Goal: Task Accomplishment & Management: Contribute content

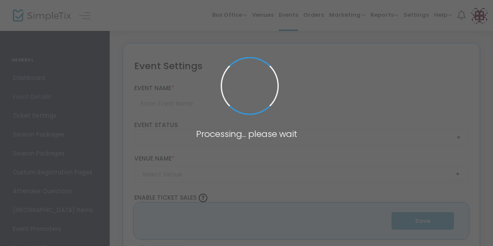
type input "[PERSON_NAME] and the Giant Peach"
type textarea "An orphan boy enters a gigantic, magical peach and has a wild, cross-world adve…"
type input "Buy Tickets"
type input "[PERSON_NAME][GEOGRAPHIC_DATA]"
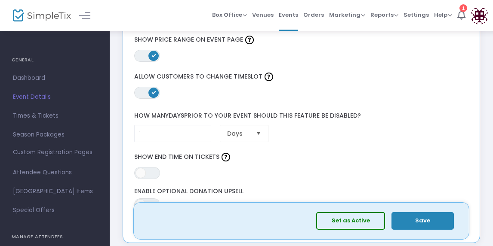
scroll to position [934, 0]
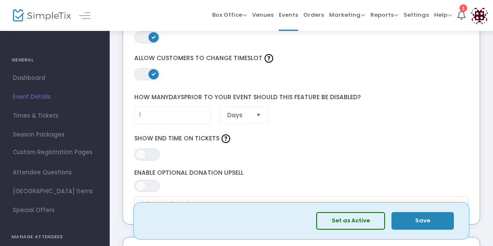
click at [426, 223] on button "Save" at bounding box center [422, 221] width 62 height 18
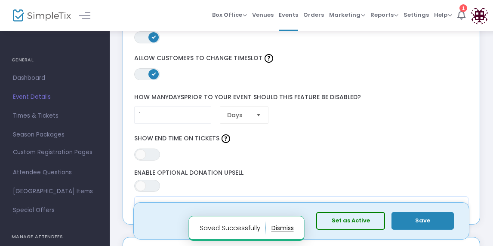
click at [283, 230] on button "button" at bounding box center [282, 229] width 22 height 14
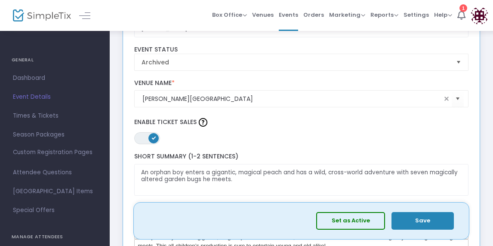
scroll to position [57, 0]
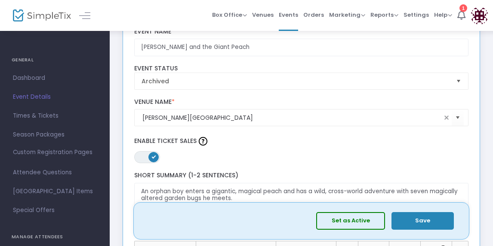
click at [419, 220] on button "Save" at bounding box center [422, 221] width 62 height 18
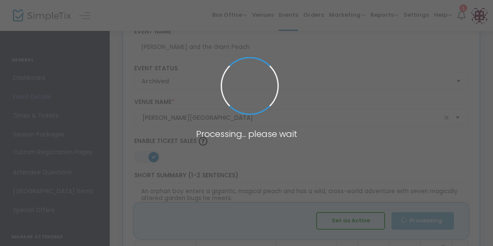
type input "1"
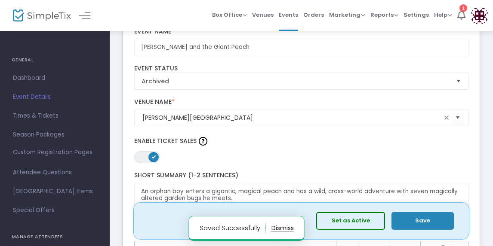
scroll to position [0, 0]
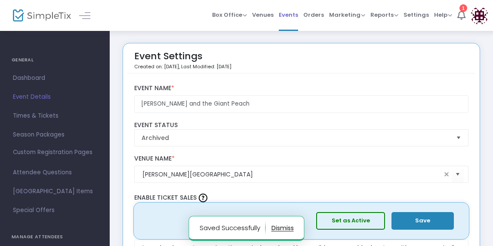
click at [293, 14] on span "Events" at bounding box center [288, 15] width 19 height 22
